Goal: Find specific fact

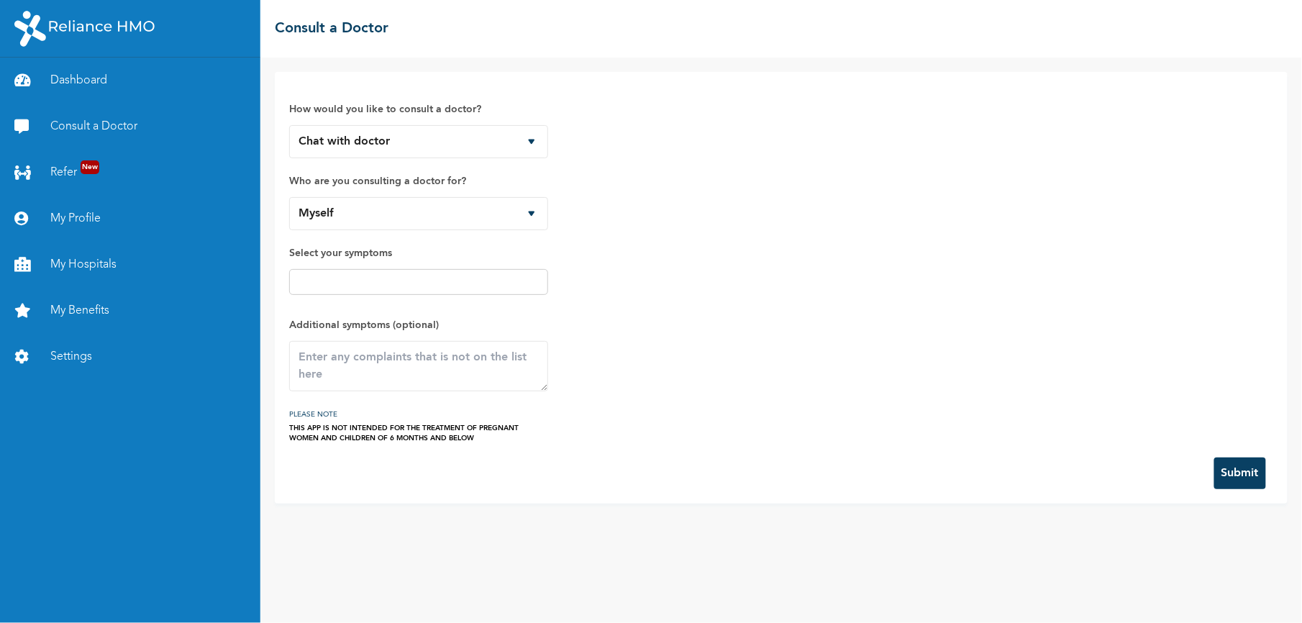
drag, startPoint x: 1263, startPoint y: 475, endPoint x: 1229, endPoint y: 473, distance: 33.9
click at [1263, 475] on button "Submit" at bounding box center [1240, 473] width 52 height 32
click at [91, 211] on link "My Profile" at bounding box center [130, 219] width 260 height 46
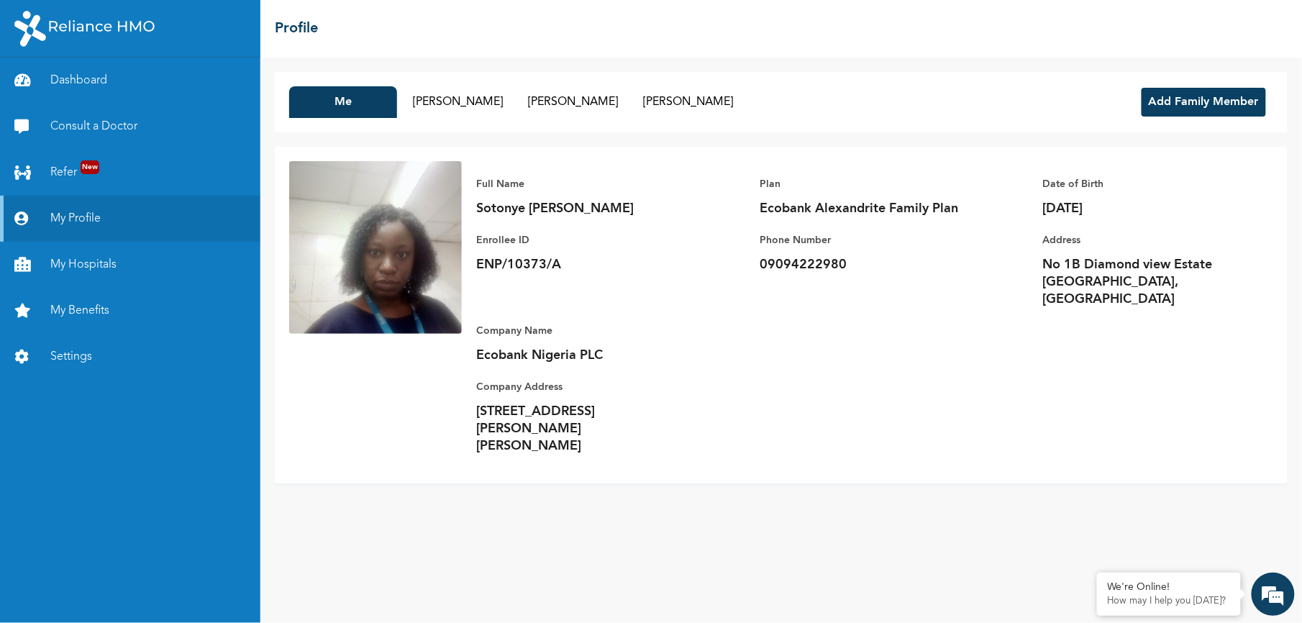
click at [529, 259] on p "ENP/10373/A" at bounding box center [576, 264] width 201 height 17
copy p "ENP/10373/A"
